Goal: Find specific page/section: Find specific page/section

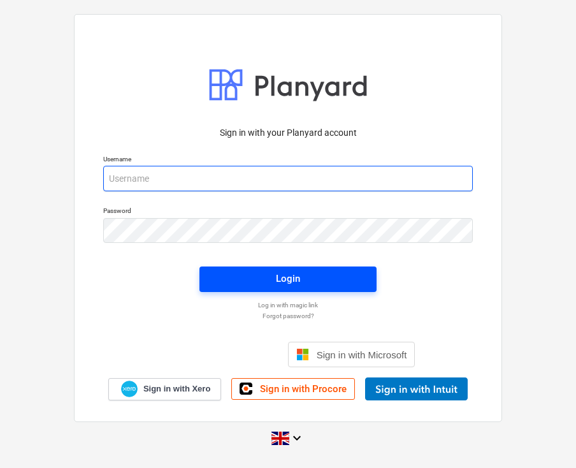
type input "[PERSON_NAME][EMAIL_ADDRESS][DOMAIN_NAME]"
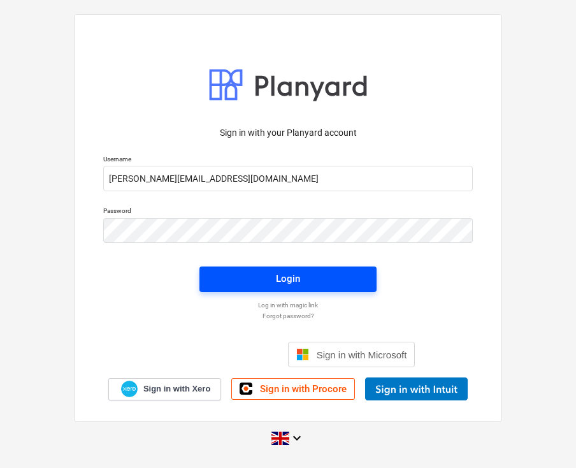
click at [303, 286] on span "Login" at bounding box center [288, 278] width 147 height 17
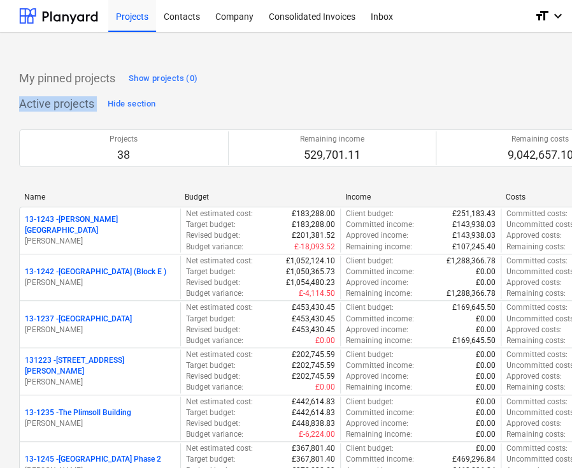
drag, startPoint x: 439, startPoint y: 87, endPoint x: 271, endPoint y: 112, distance: 169.4
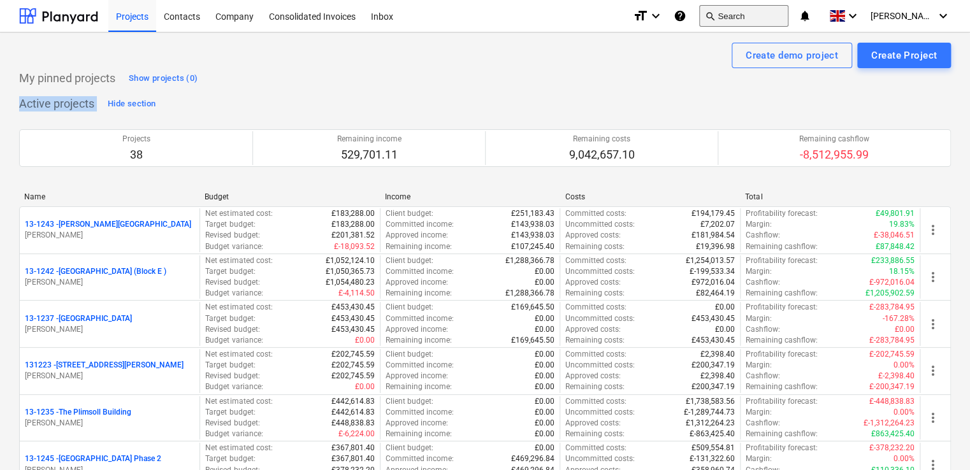
click at [715, 20] on span "search" at bounding box center [710, 16] width 10 height 10
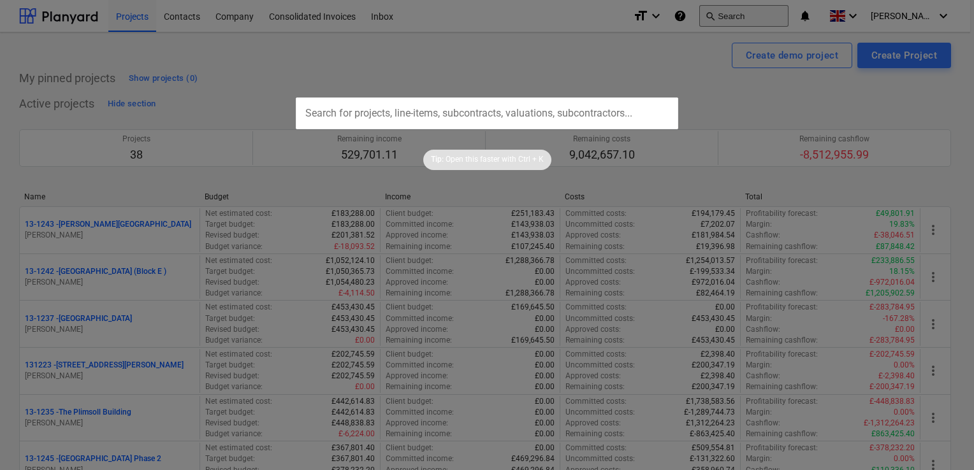
type input "13-1300-PO-032"
